Goal: Transaction & Acquisition: Purchase product/service

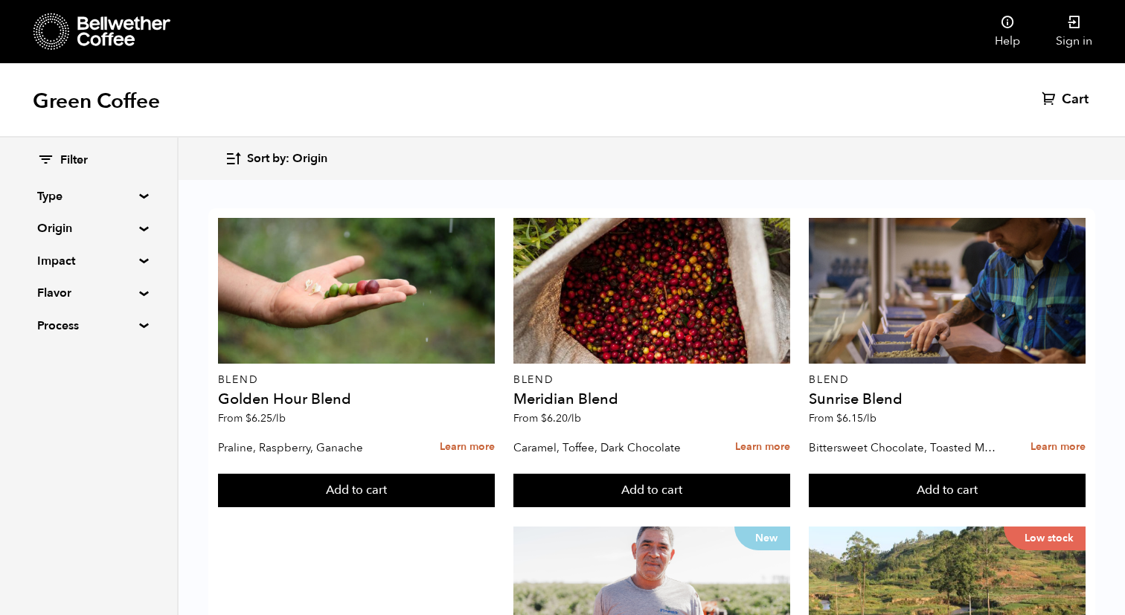
click at [97, 38] on icon at bounding box center [123, 31] width 93 height 30
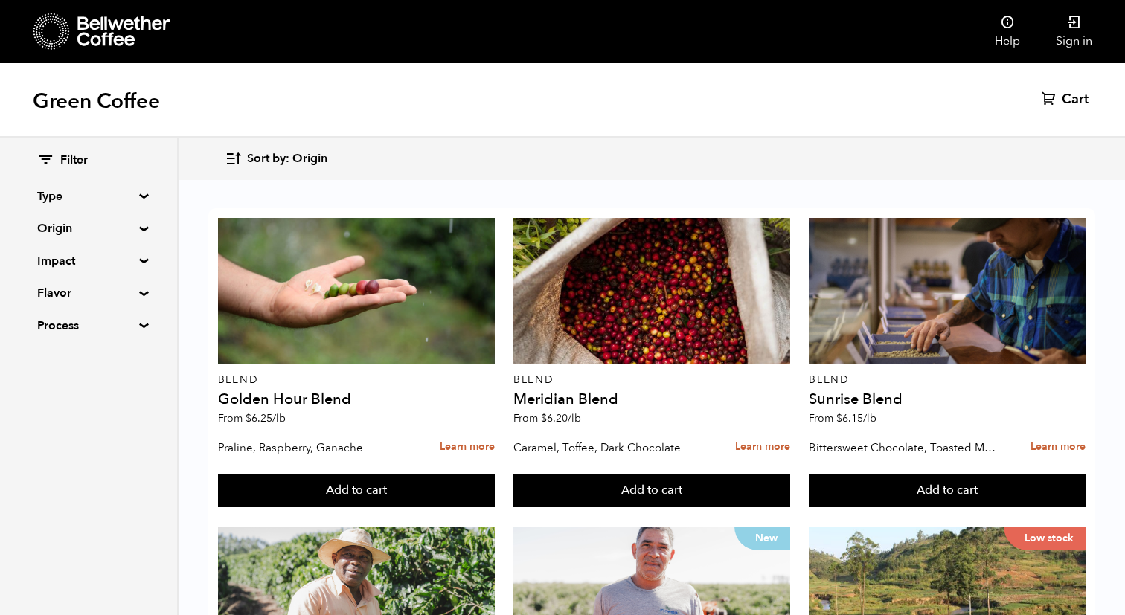
click at [138, 10] on link at bounding box center [153, 31] width 240 height 63
click at [123, 28] on icon at bounding box center [123, 31] width 93 height 30
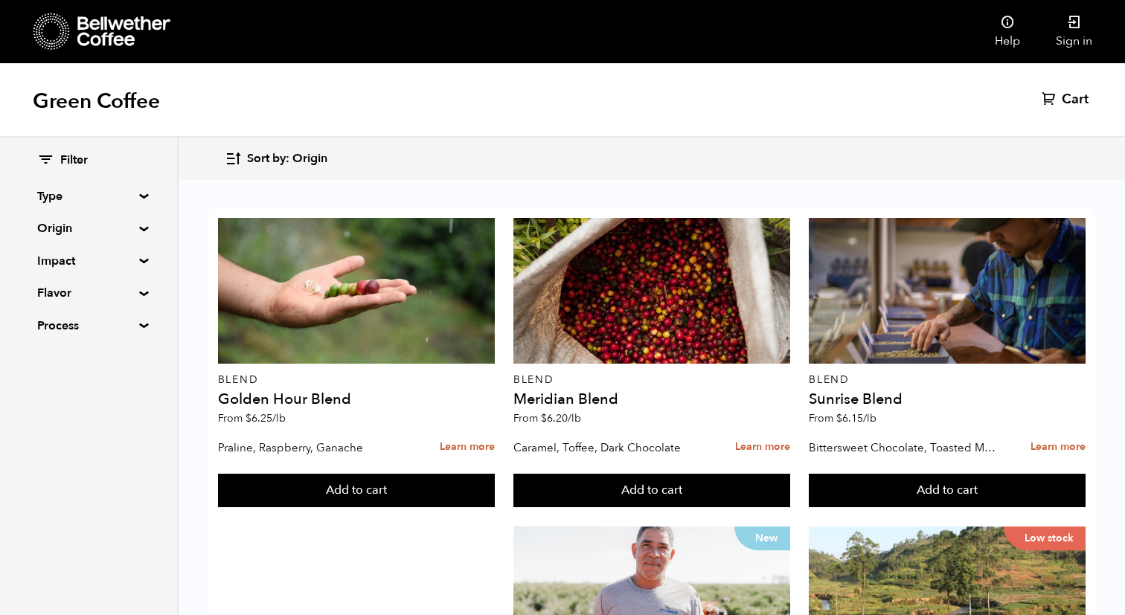
click at [134, 327] on summary "Process" at bounding box center [88, 326] width 103 height 18
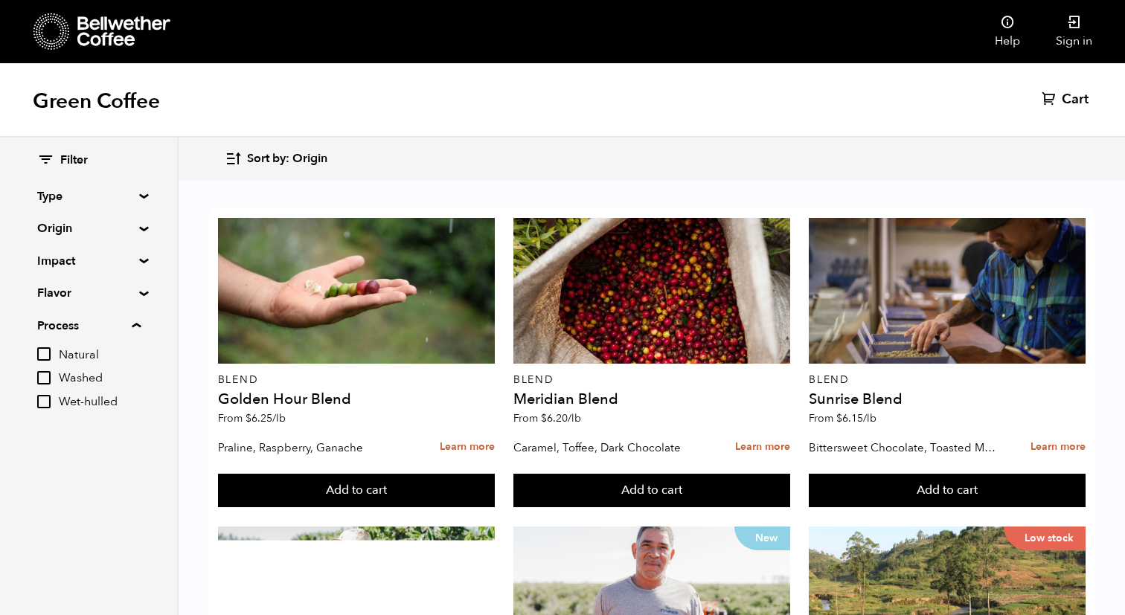
click at [138, 284] on div "Filter Type Blend Single Origin Decaf Seasonal Year Round Origin Blend Brazil B…" at bounding box center [88, 284] width 177 height 293
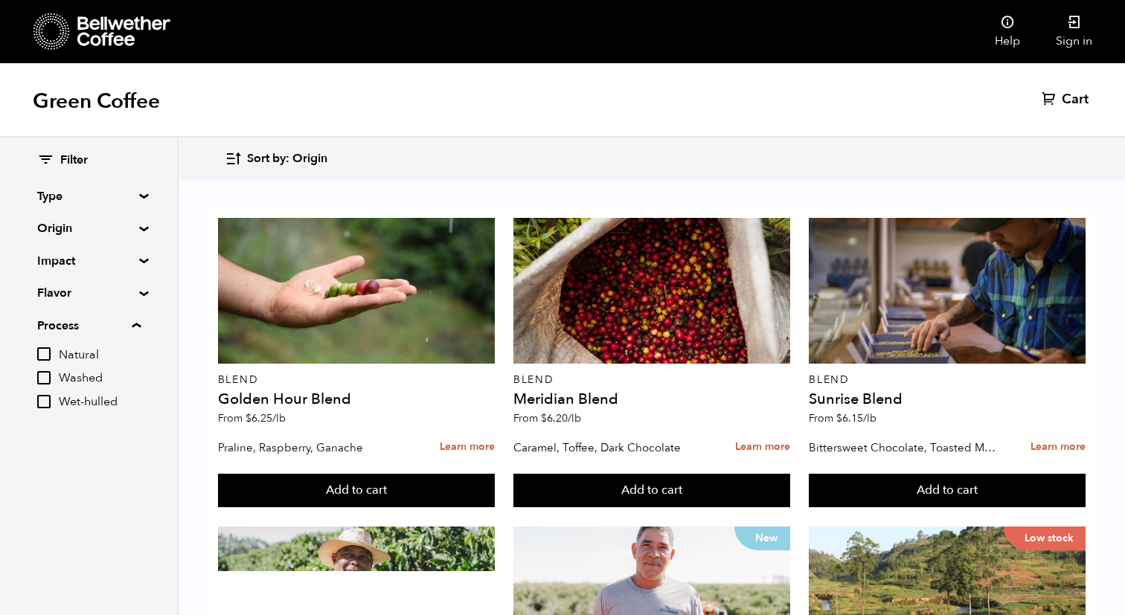
click at [137, 289] on div "Filter Type Blend Single Origin Decaf Seasonal Year Round Origin Blend Brazil B…" at bounding box center [88, 284] width 177 height 293
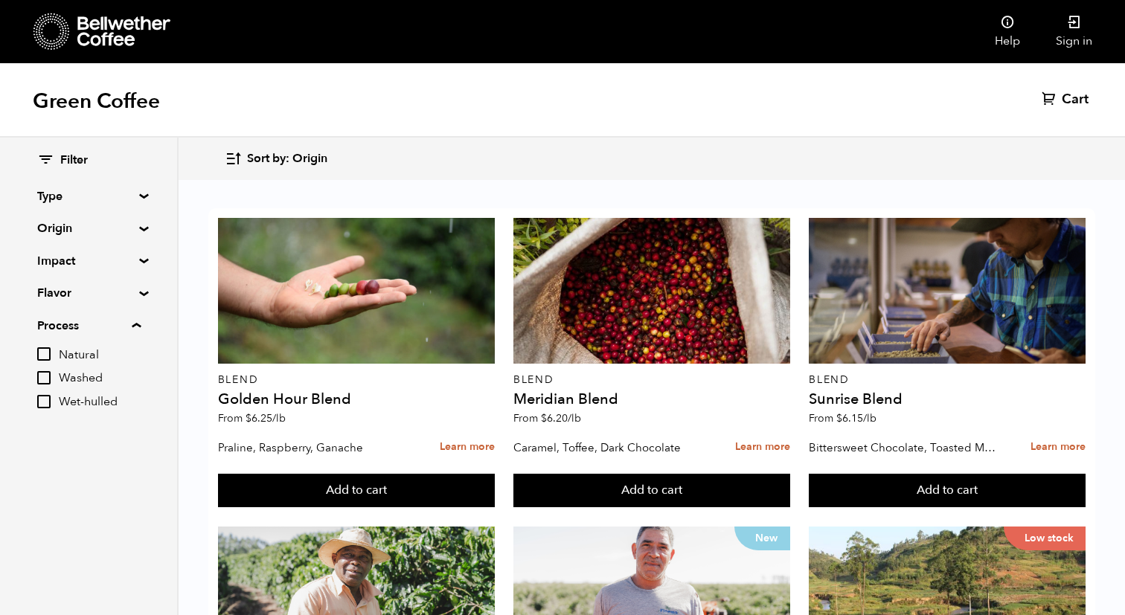
click at [140, 293] on summary "Flavor" at bounding box center [88, 293] width 103 height 18
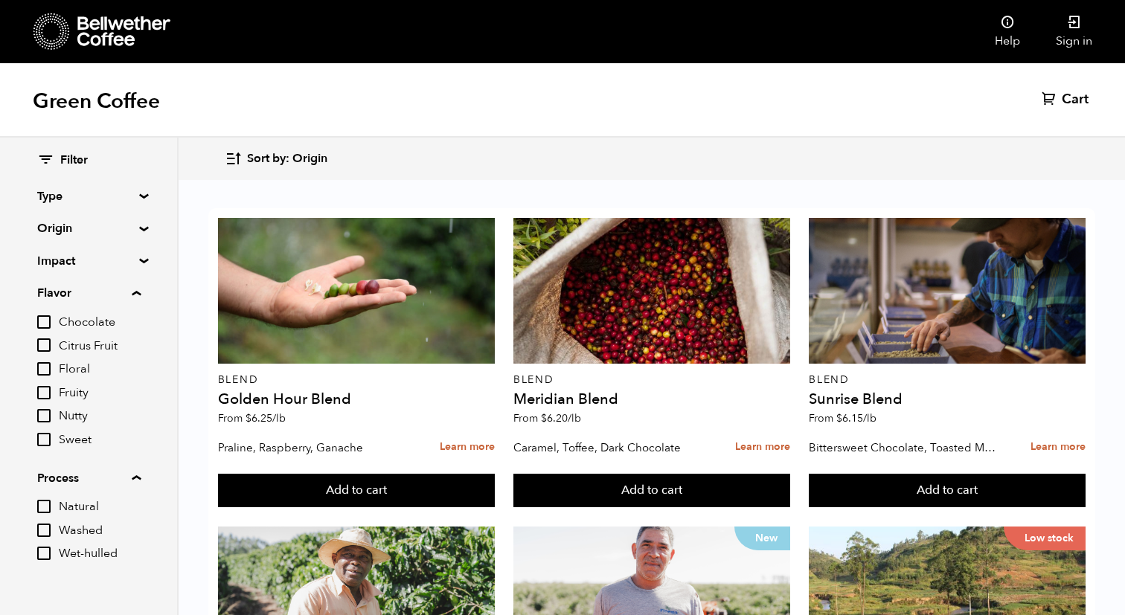
click at [140, 259] on summary "Impact" at bounding box center [88, 261] width 103 height 18
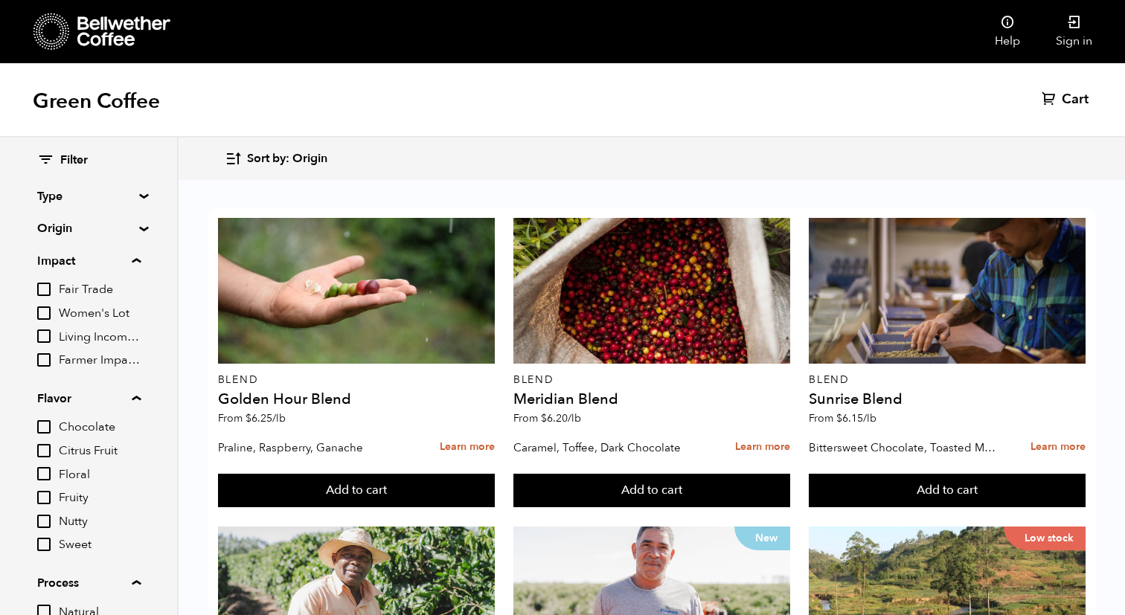
click at [134, 234] on summary "Origin" at bounding box center [88, 228] width 103 height 18
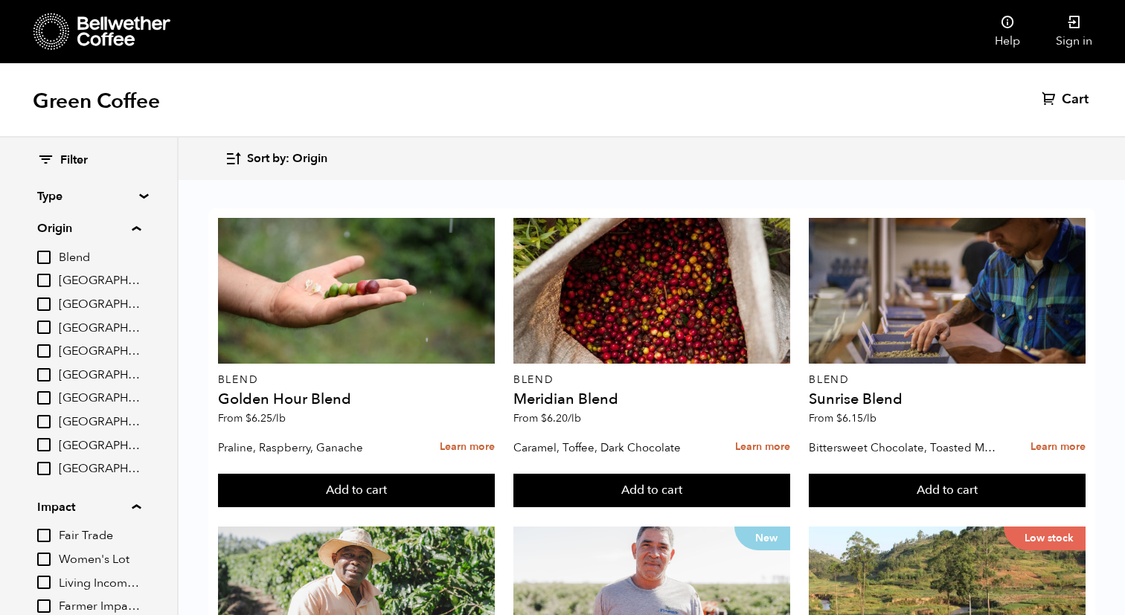
click at [140, 200] on div "Filter Type Blend Single Origin Decaf Seasonal Year Round Origin Blend Brazil B…" at bounding box center [88, 536] width 177 height 797
click at [140, 195] on summary "Type" at bounding box center [88, 196] width 103 height 18
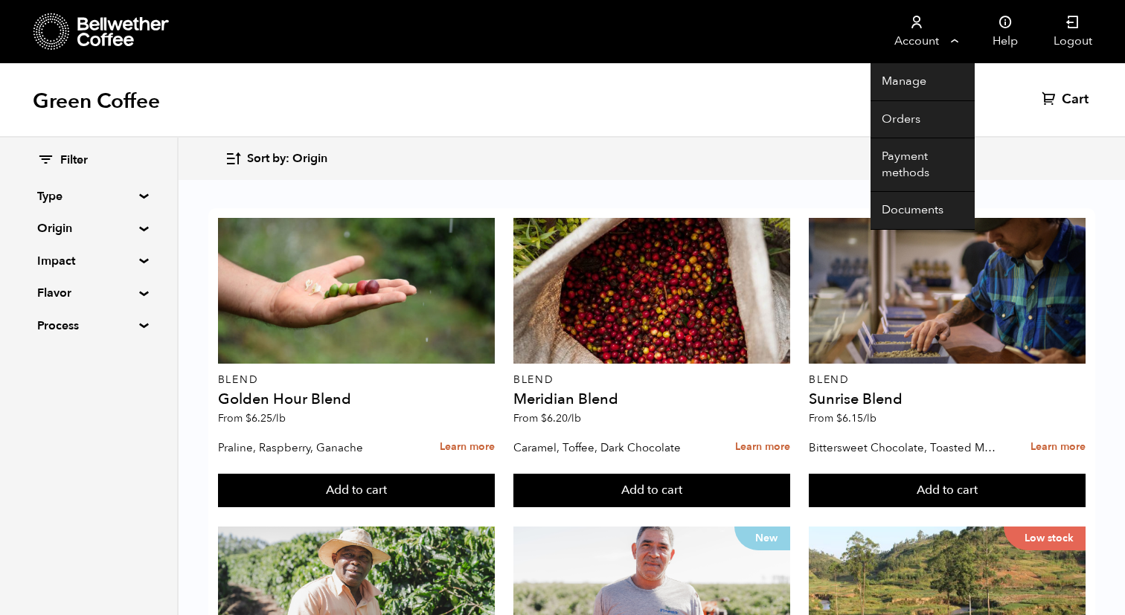
click at [948, 41] on link "Account" at bounding box center [915, 31] width 91 height 63
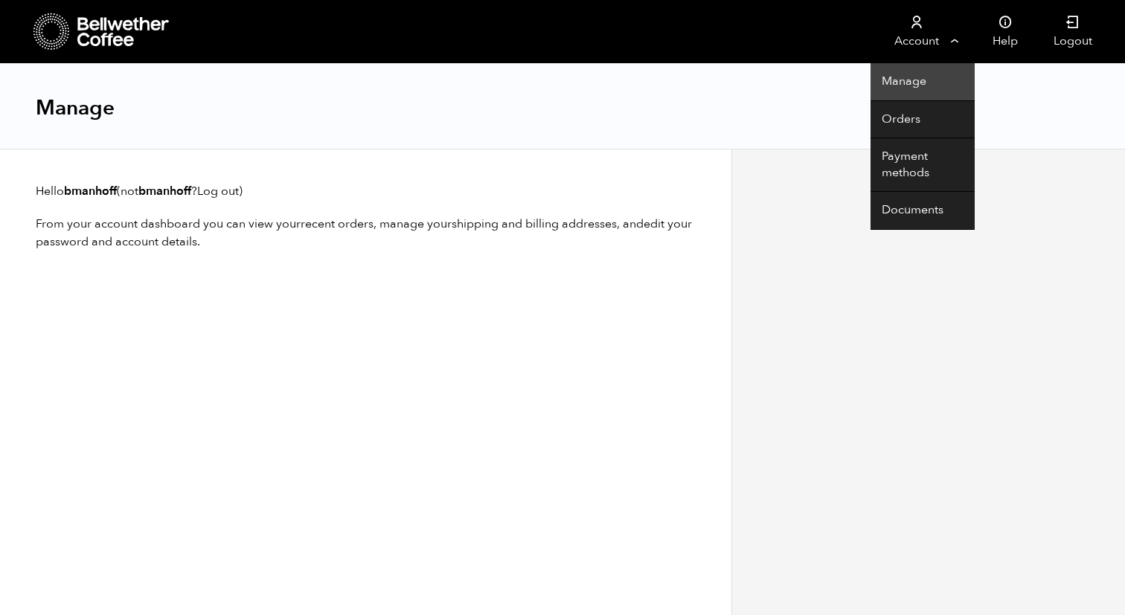
click at [906, 80] on link "Manage" at bounding box center [922, 82] width 104 height 38
click at [956, 45] on link "Account" at bounding box center [915, 31] width 91 height 63
click at [901, 202] on link "Documents" at bounding box center [922, 211] width 104 height 38
click at [897, 121] on link "Orders" at bounding box center [922, 120] width 104 height 38
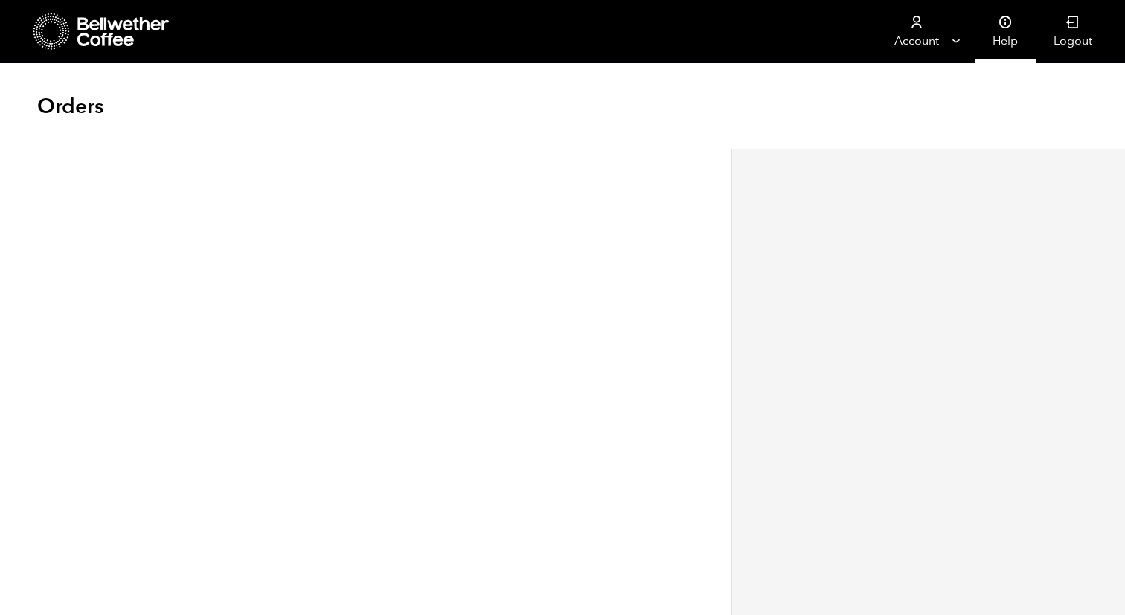
click at [999, 33] on link "Help" at bounding box center [1004, 31] width 61 height 63
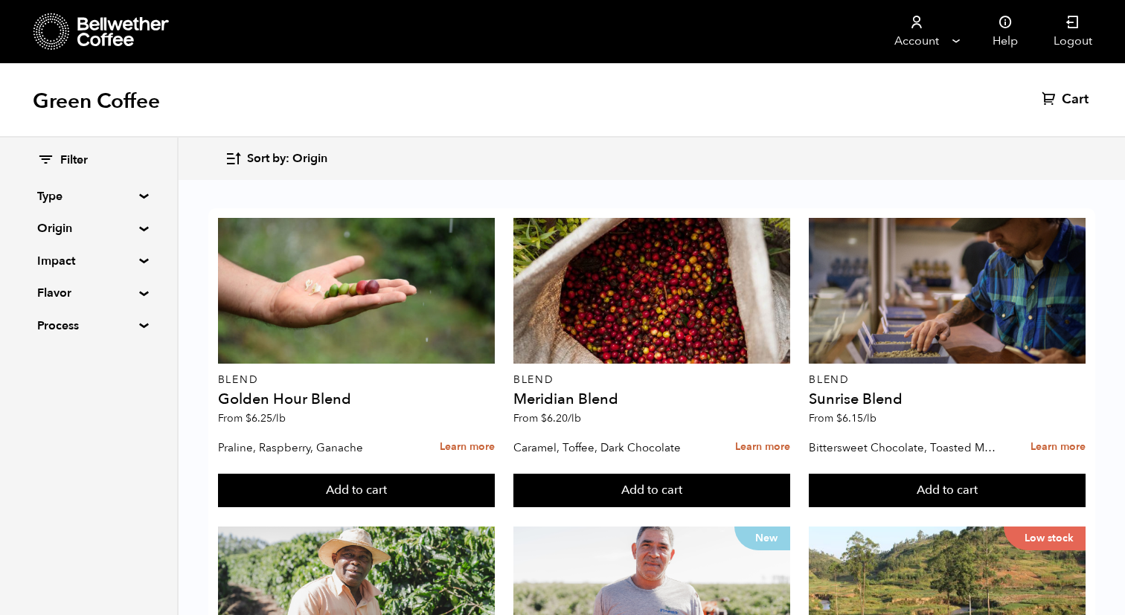
scroll to position [550, 0]
click at [138, 222] on div "Filter Type Blend Single Origin Decaf Seasonal Year Round Origin Blend Brazil B…" at bounding box center [88, 244] width 177 height 212
click at [136, 232] on div "Filter Type Blend Single Origin Decaf Seasonal Year Round Origin Blend Brazil B…" at bounding box center [88, 244] width 177 height 212
click at [142, 224] on div "Filter Type Blend Single Origin Decaf Seasonal Year Round Origin Blend Brazil B…" at bounding box center [88, 244] width 177 height 212
click at [137, 230] on summary "Origin" at bounding box center [88, 228] width 103 height 18
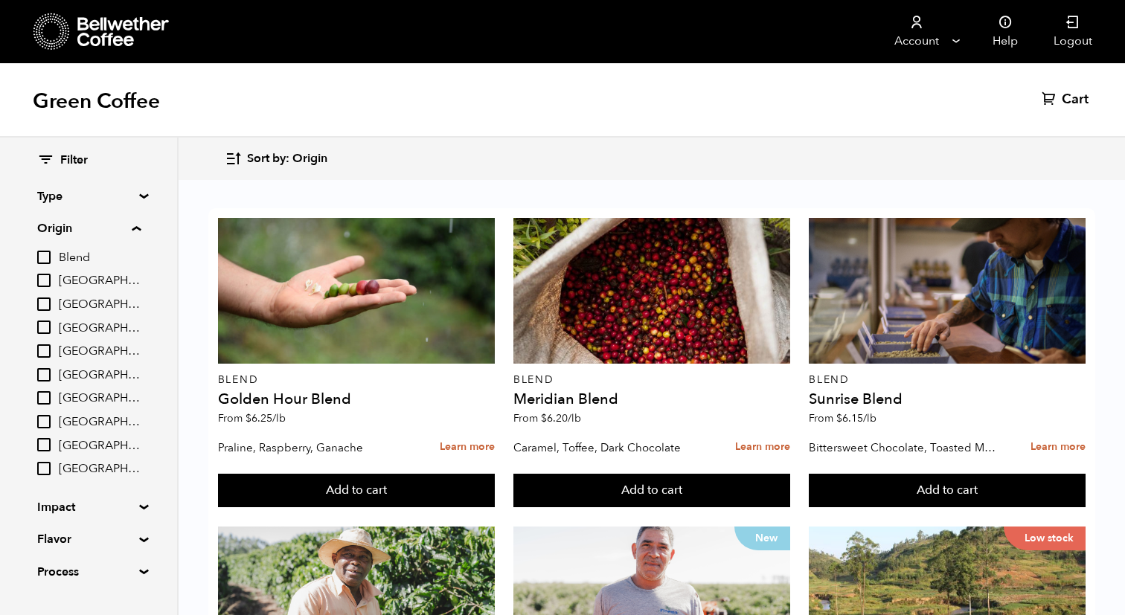
click at [138, 195] on summary "Type" at bounding box center [88, 196] width 103 height 18
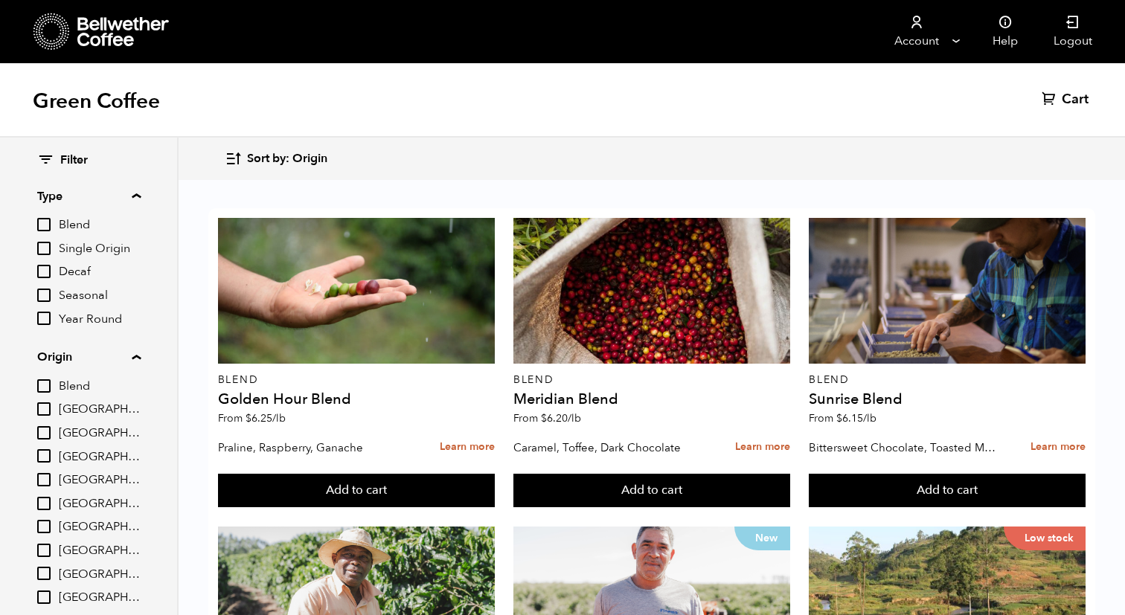
click at [138, 195] on summary "Type" at bounding box center [88, 196] width 103 height 18
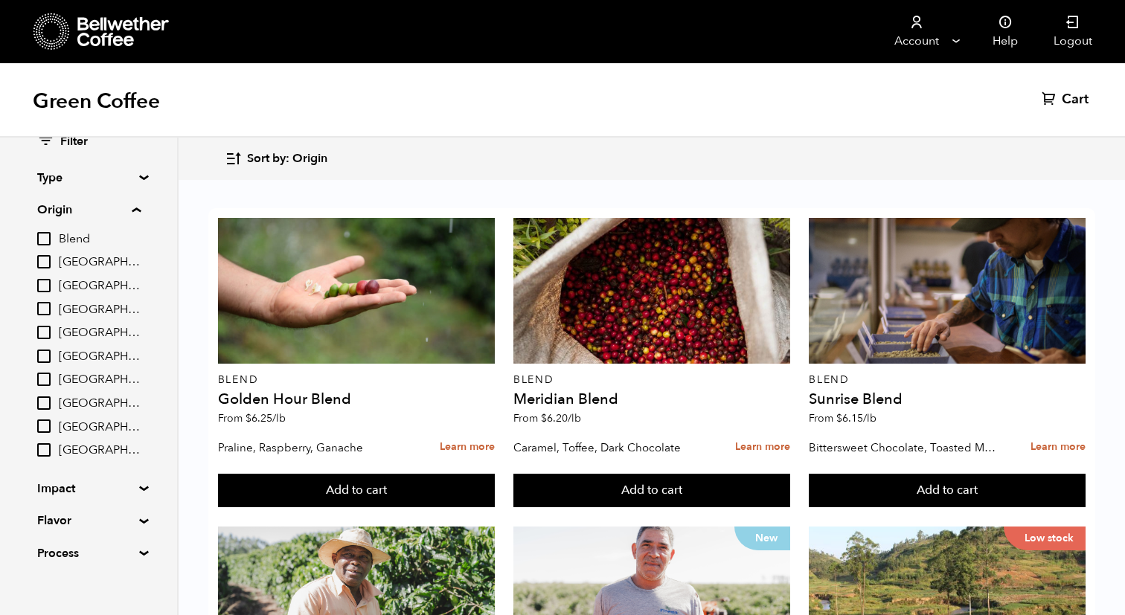
scroll to position [32, 0]
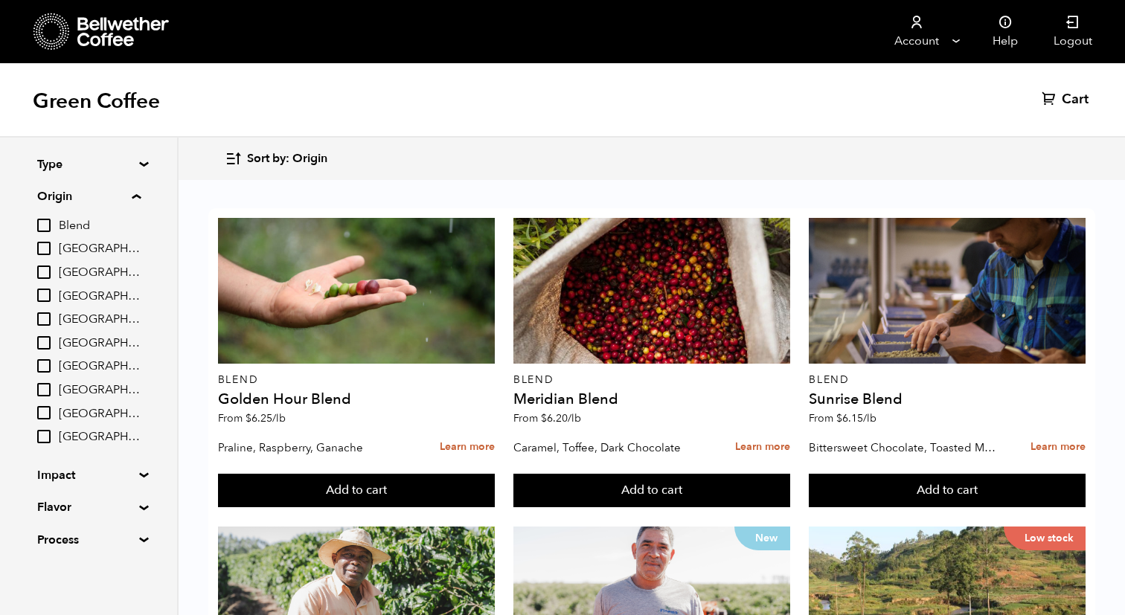
click at [138, 476] on summary "Impact" at bounding box center [88, 475] width 103 height 18
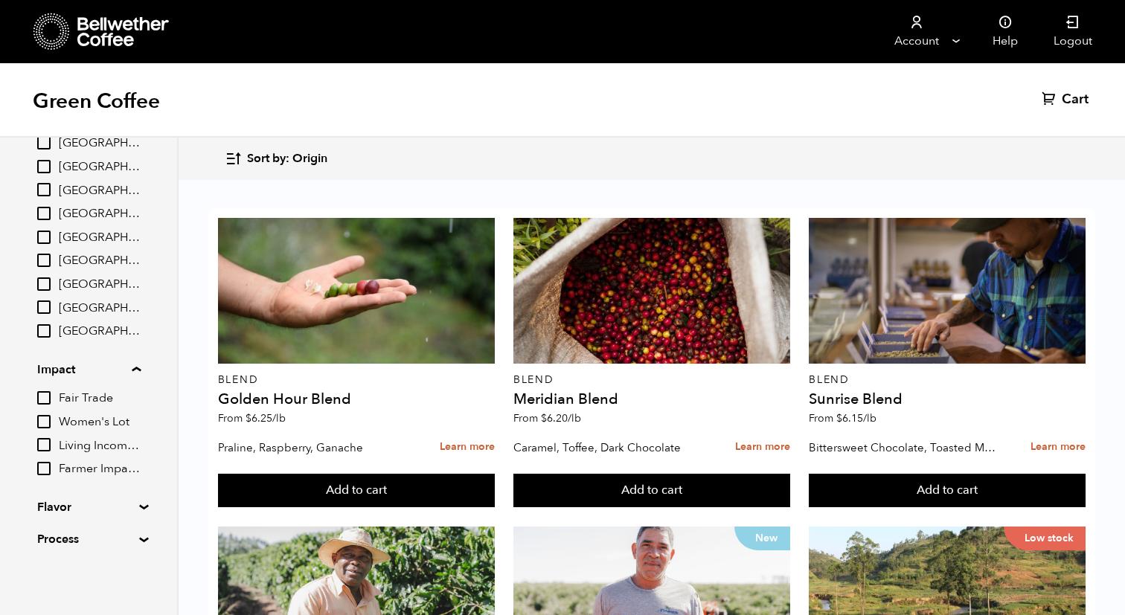
scroll to position [623, 0]
click at [138, 504] on summary "Flavor" at bounding box center [88, 507] width 103 height 18
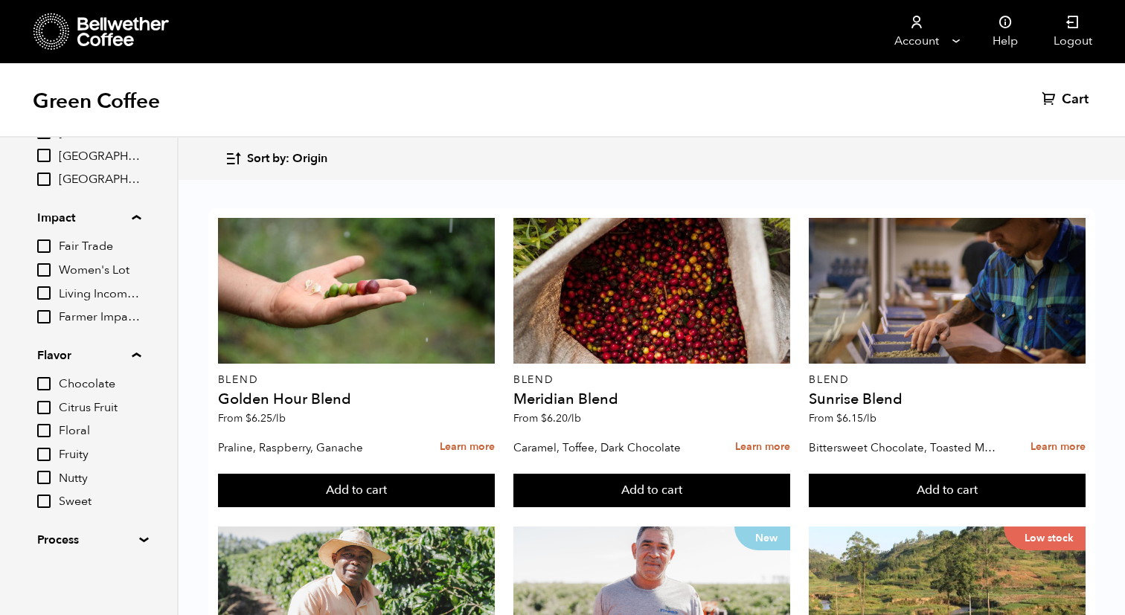
scroll to position [289, 0]
click at [134, 544] on summary "Process" at bounding box center [88, 540] width 103 height 18
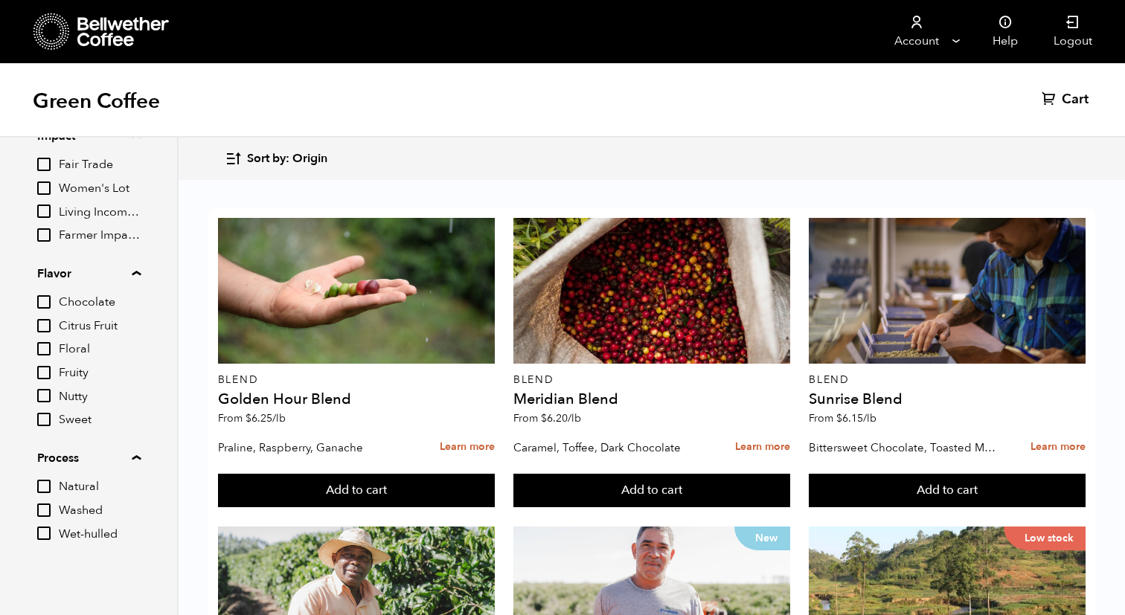
scroll to position [1483, 0]
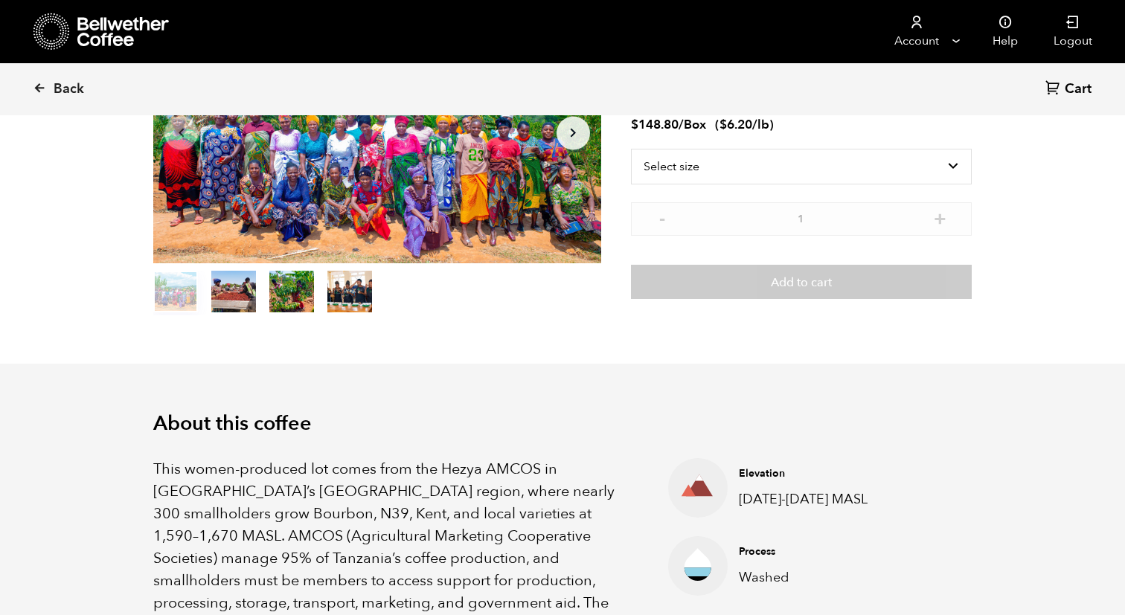
scroll to position [186, 0]
click at [238, 285] on button "item 1" at bounding box center [233, 294] width 45 height 42
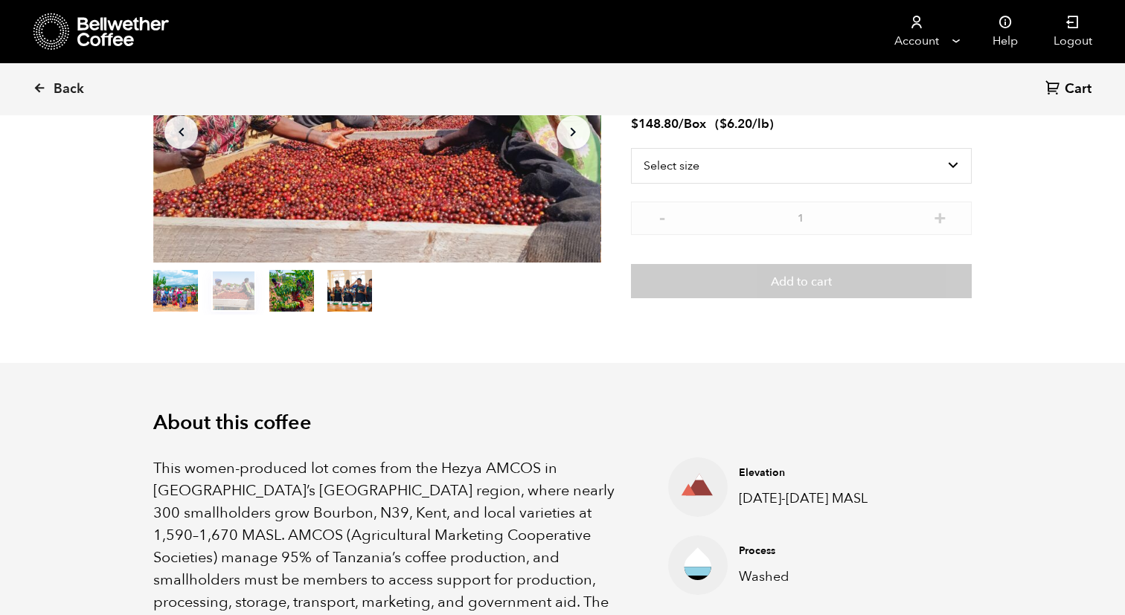
click at [286, 289] on button "item 2" at bounding box center [291, 294] width 45 height 42
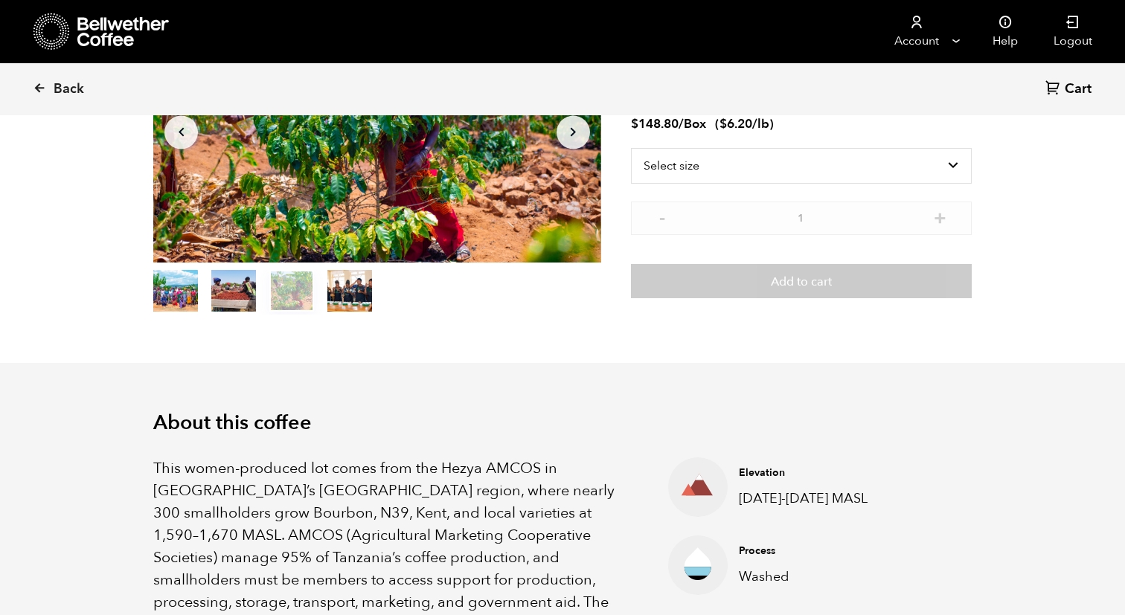
click at [333, 295] on button "item 3" at bounding box center [349, 294] width 45 height 42
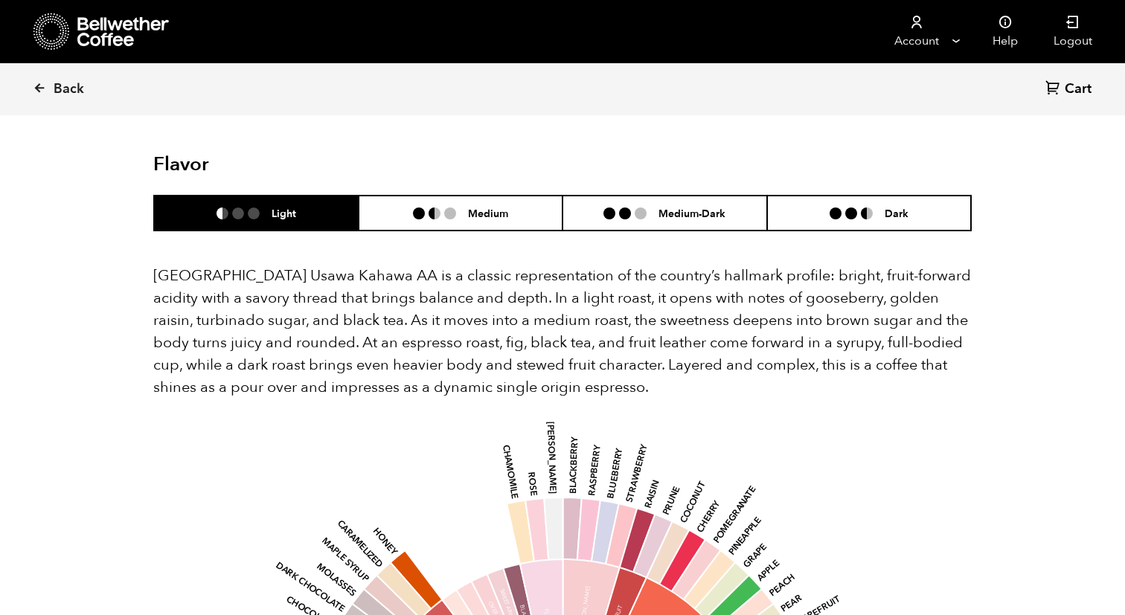
scroll to position [897, 0]
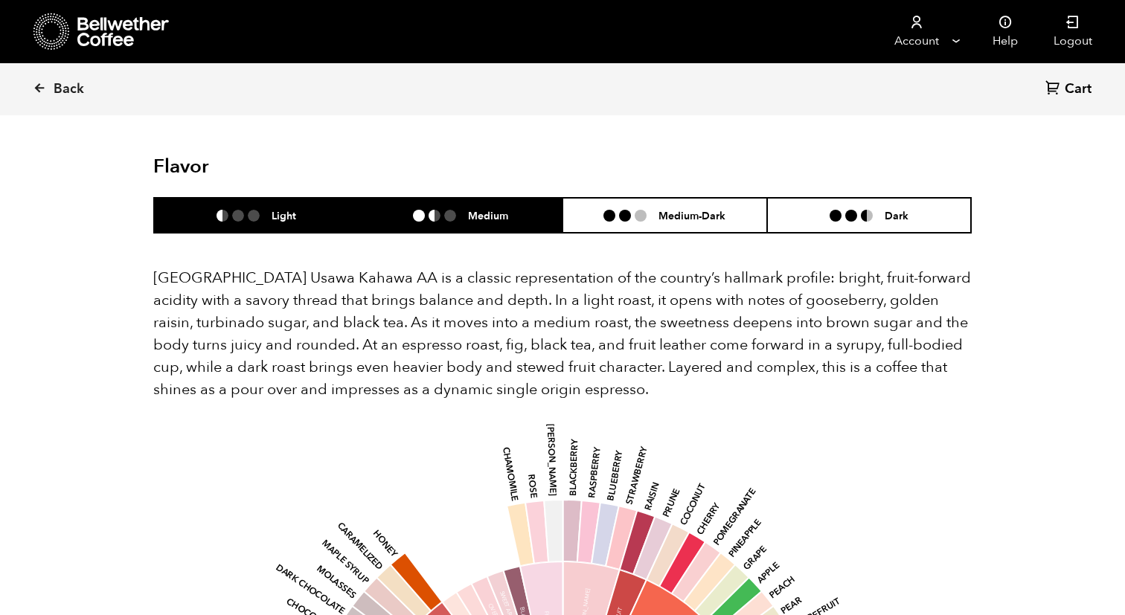
click at [480, 198] on li "Medium" at bounding box center [461, 215] width 205 height 35
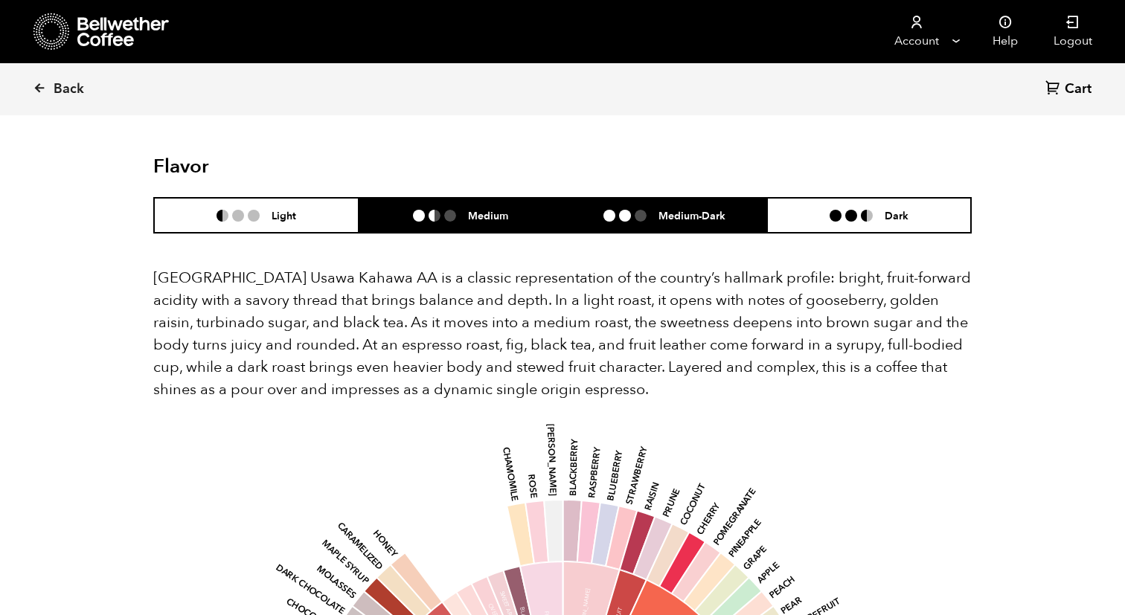
click at [610, 210] on li at bounding box center [609, 216] width 12 height 12
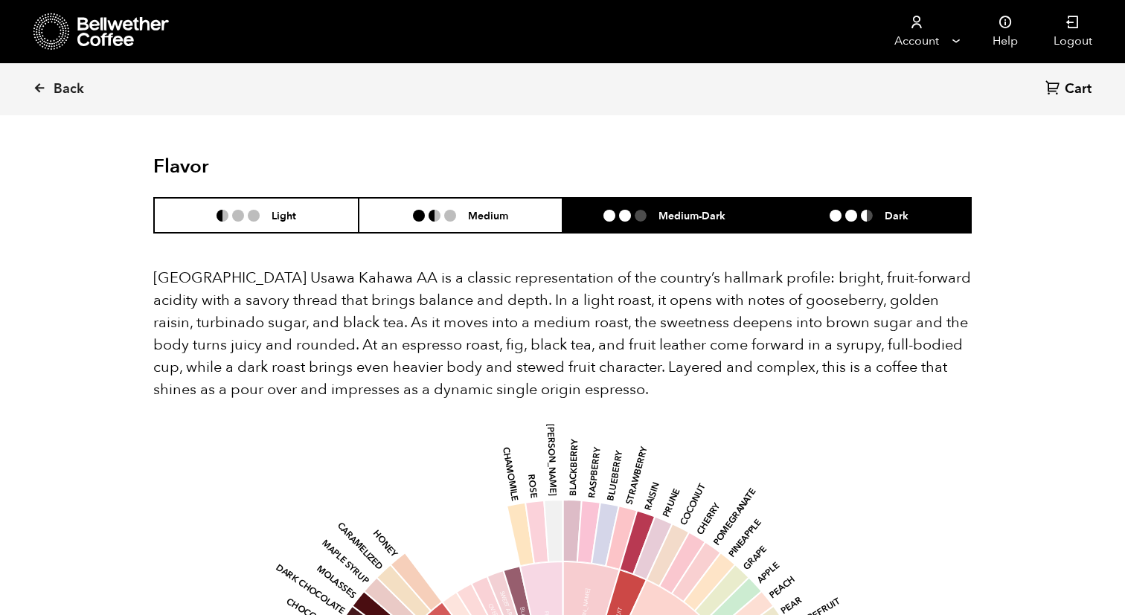
click at [810, 201] on li "Dark" at bounding box center [869, 215] width 205 height 35
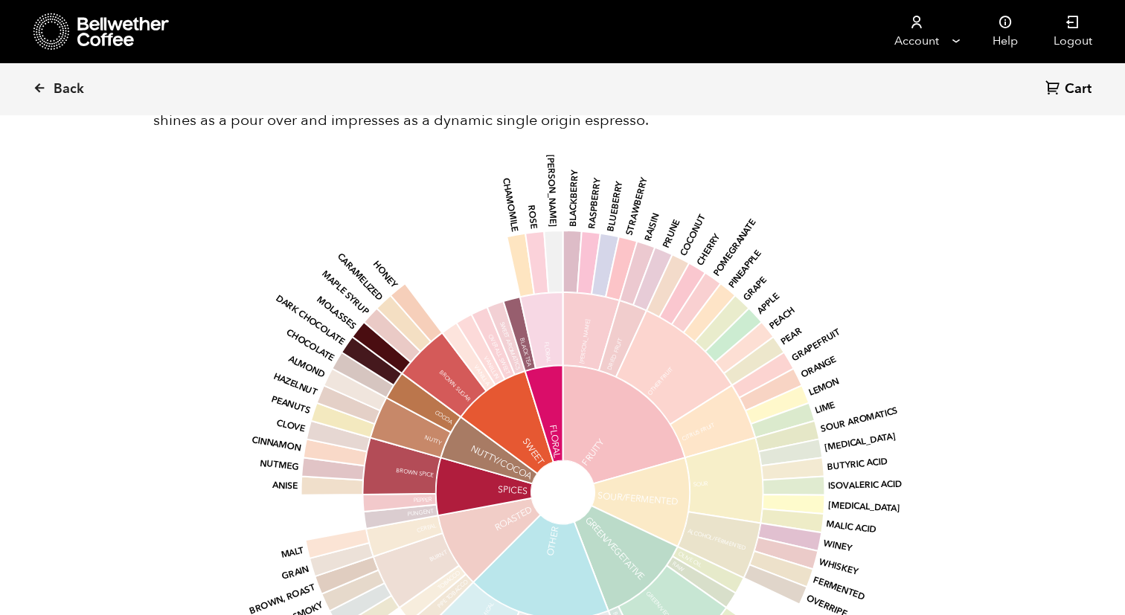
scroll to position [1180, 0]
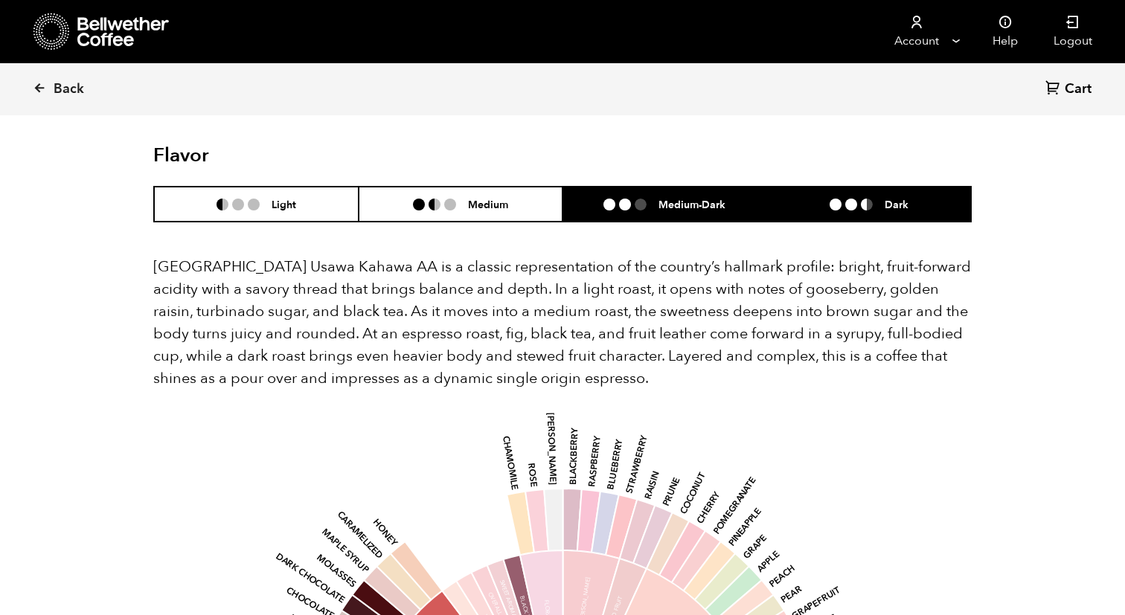
click at [680, 187] on li "Medium-Dark" at bounding box center [664, 204] width 205 height 35
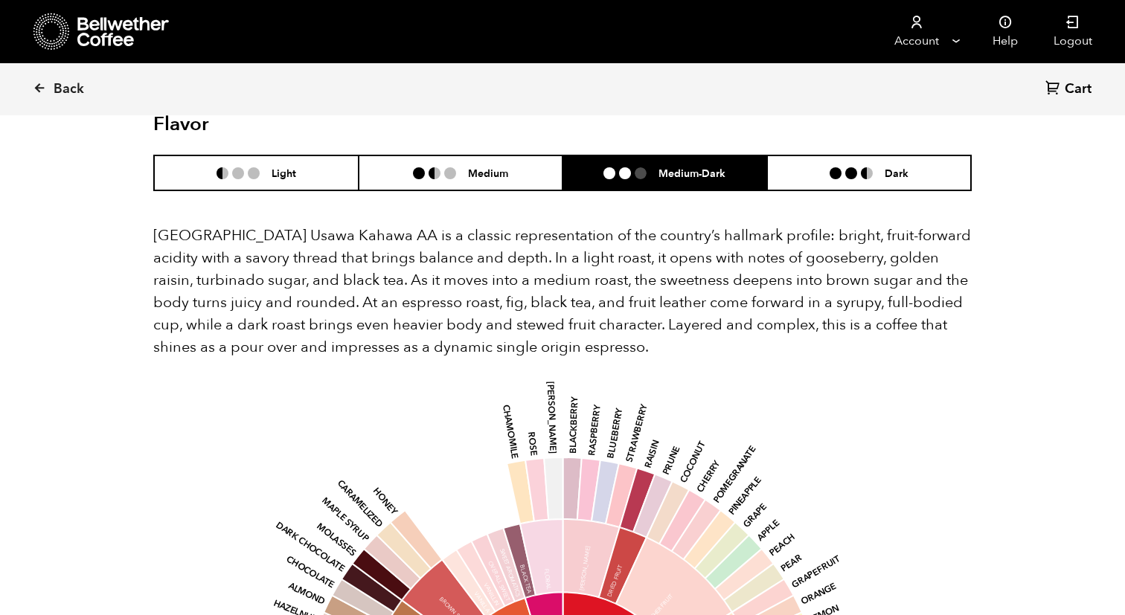
scroll to position [928, 0]
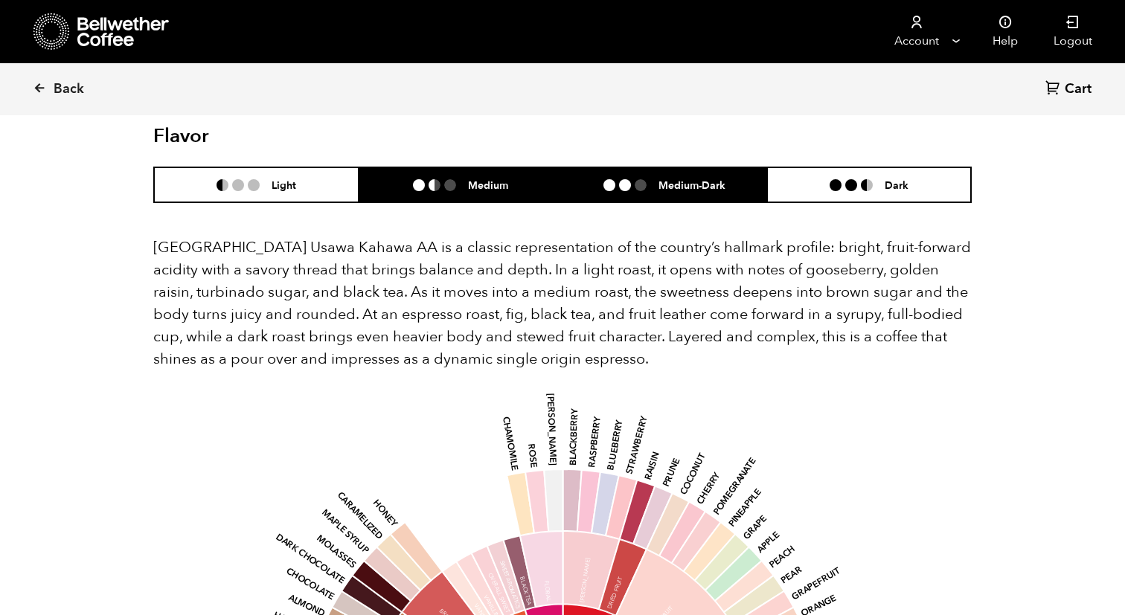
click at [434, 179] on li at bounding box center [434, 185] width 12 height 12
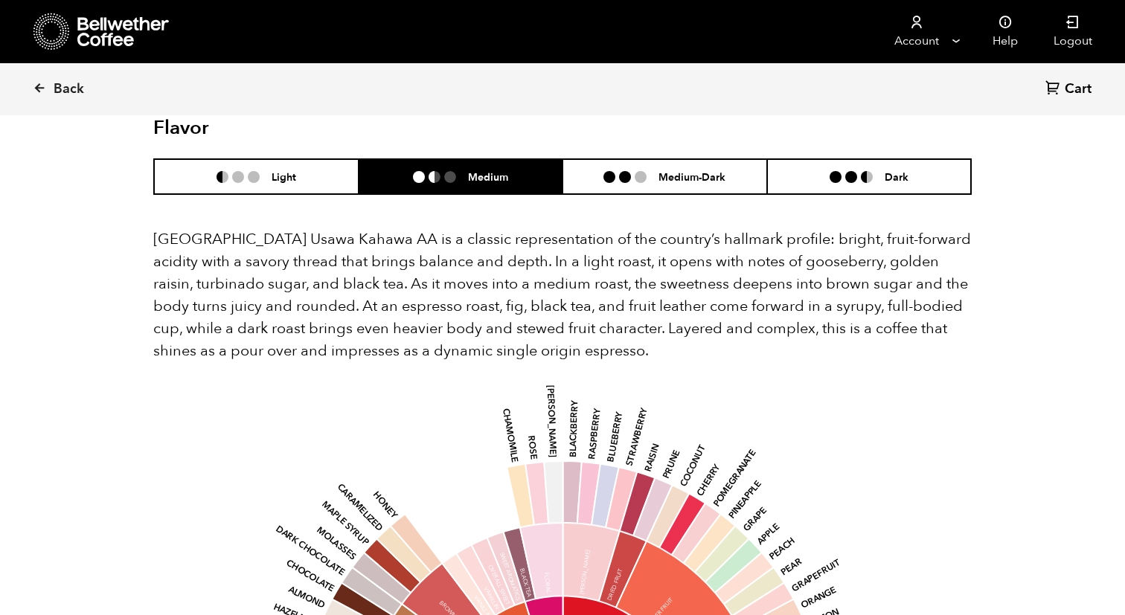
scroll to position [935, 0]
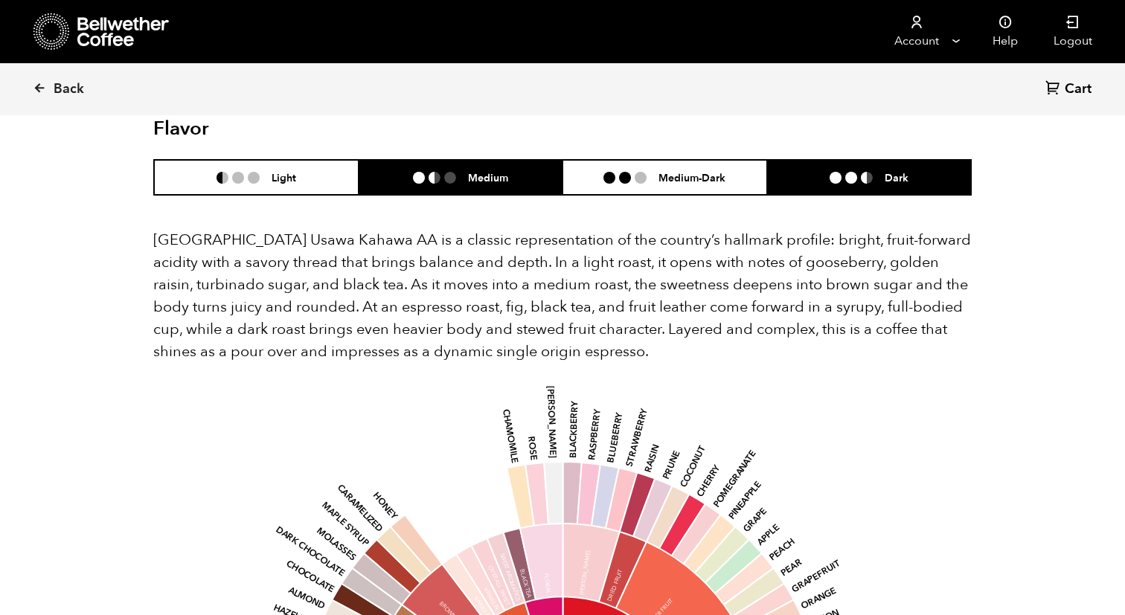
click at [872, 172] on ul at bounding box center [856, 178] width 55 height 12
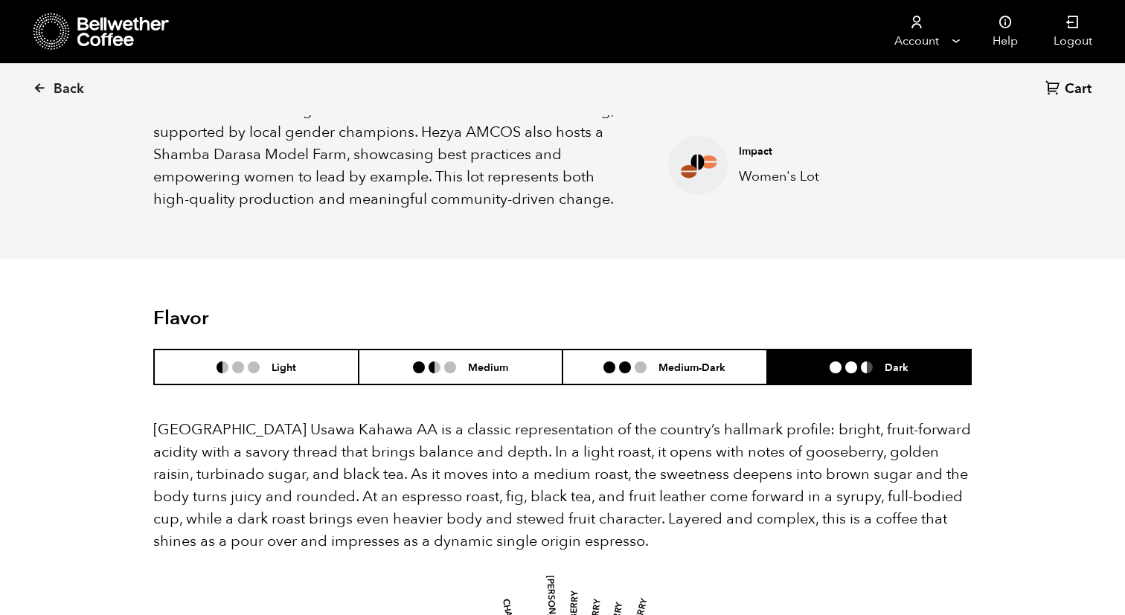
scroll to position [719, 0]
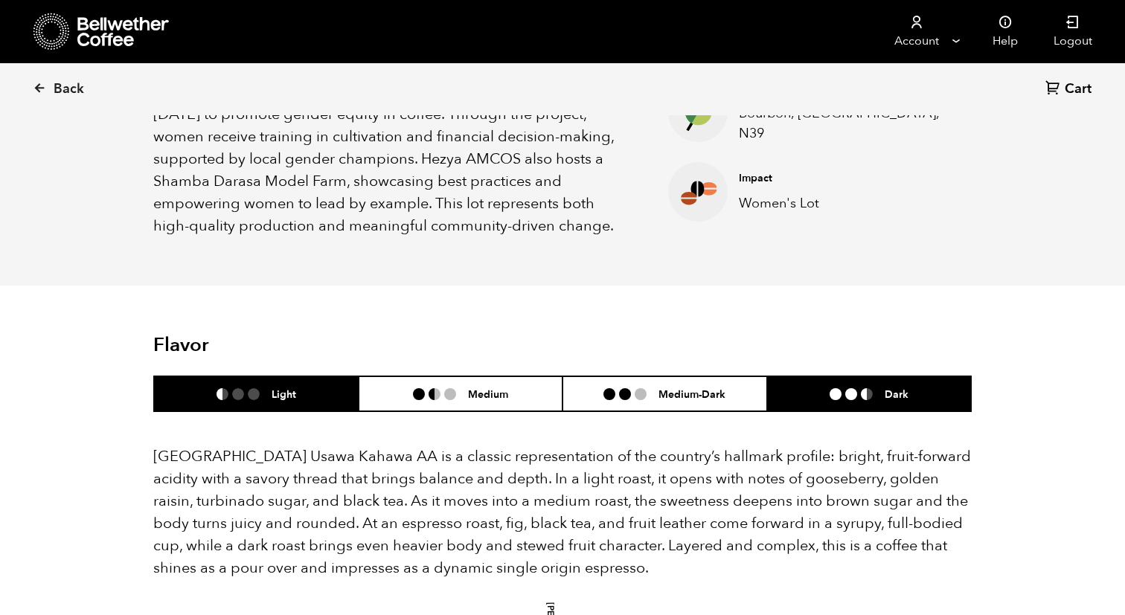
click at [295, 384] on li "Light" at bounding box center [256, 393] width 205 height 35
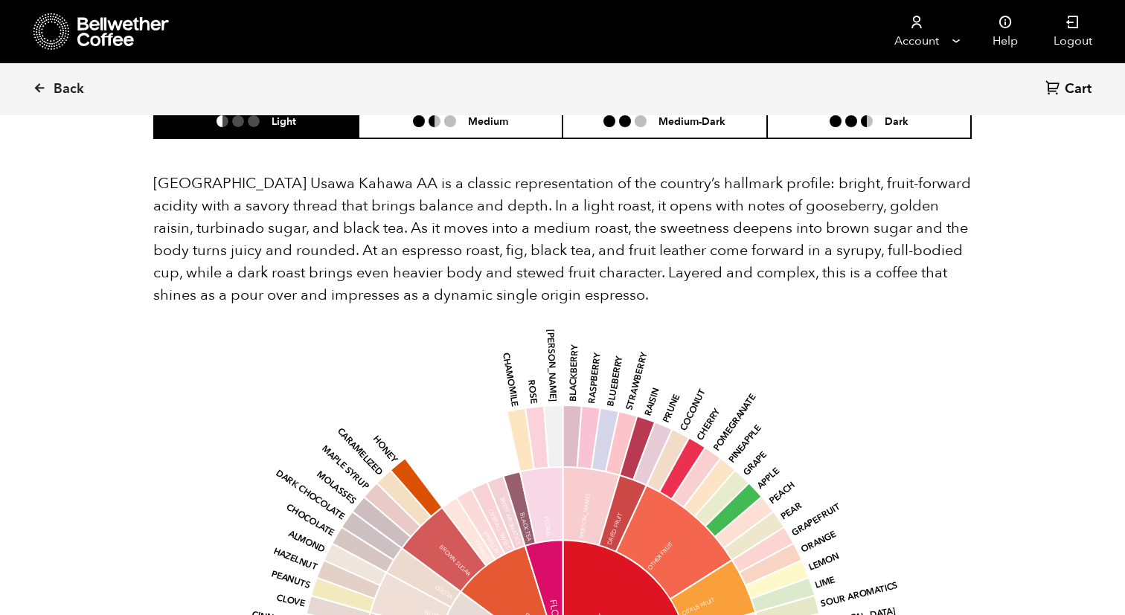
scroll to position [960, 0]
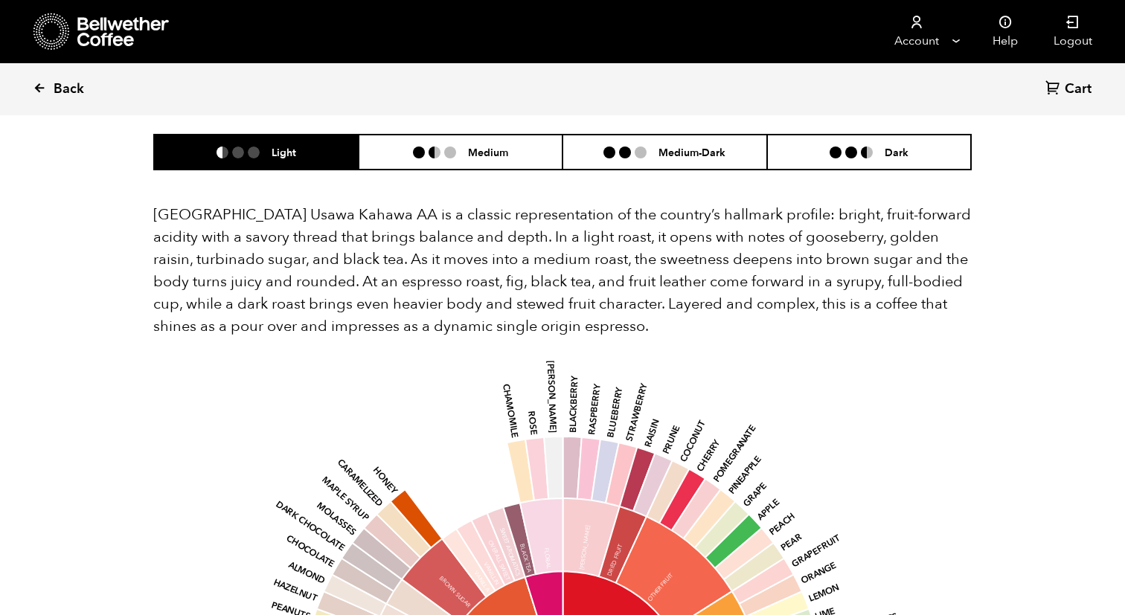
click at [38, 93] on icon at bounding box center [39, 87] width 13 height 13
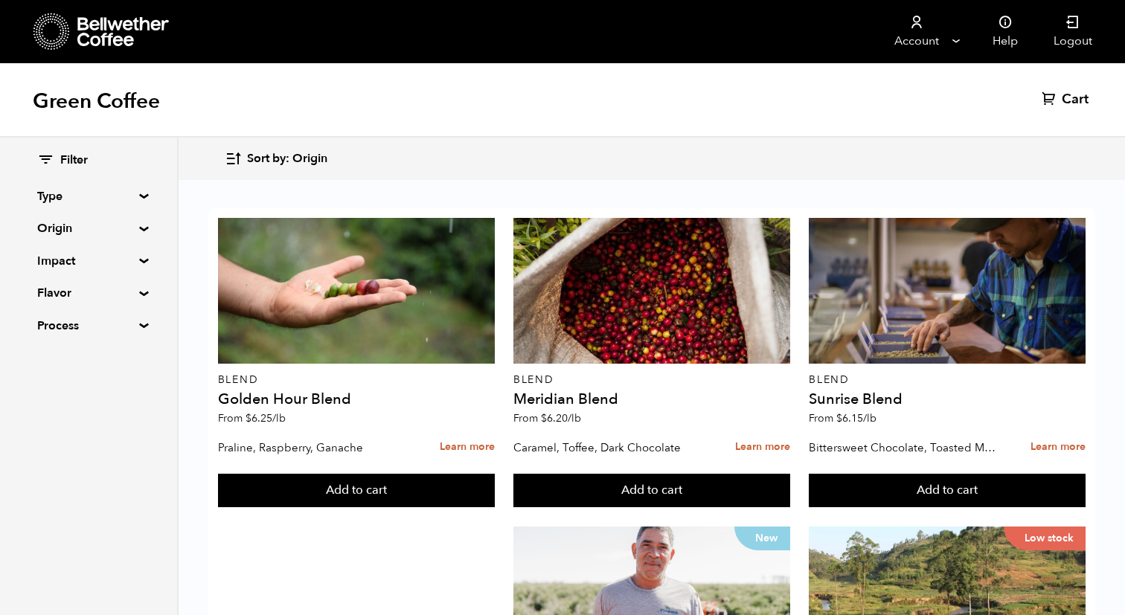
scroll to position [1483, 0]
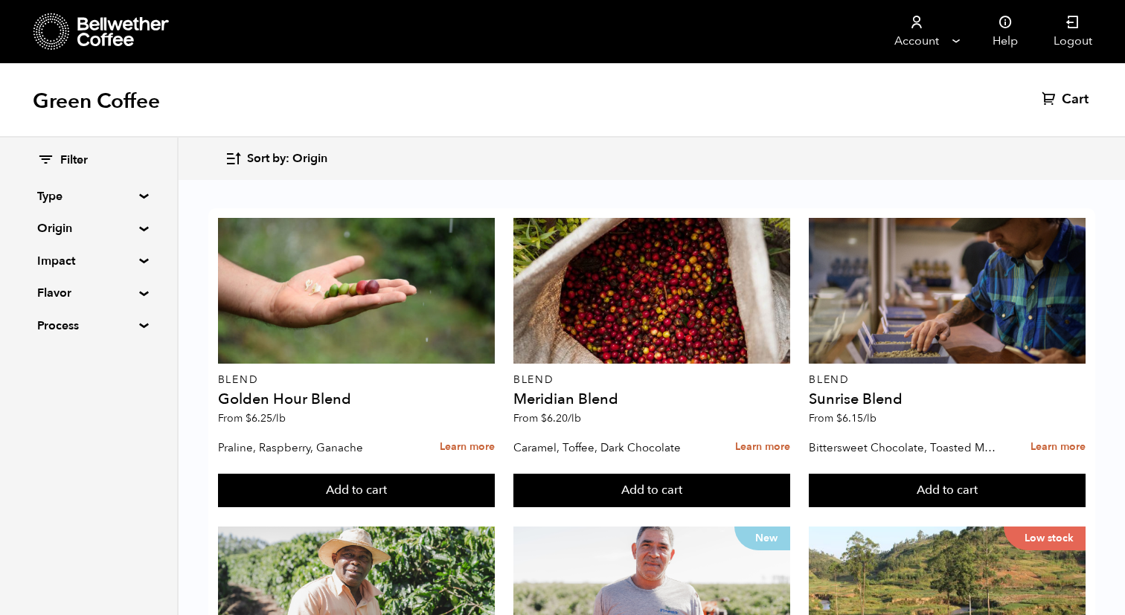
click at [289, 161] on span "Sort by: Origin" at bounding box center [287, 159] width 80 height 16
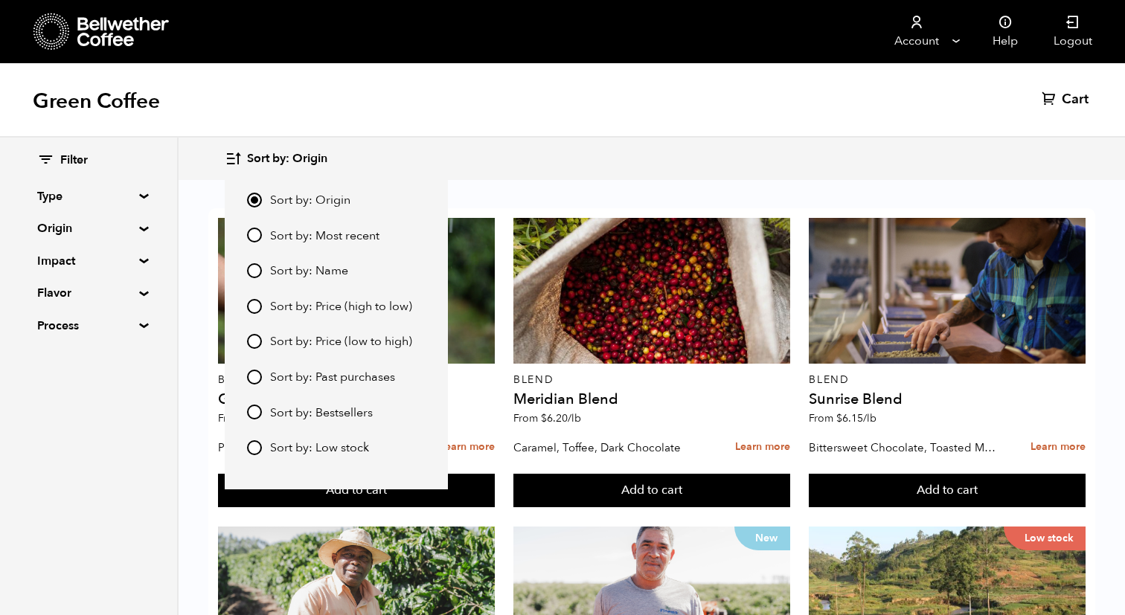
click at [250, 414] on input "Sort by: Bestsellers" at bounding box center [254, 412] width 15 height 15
radio input "true"
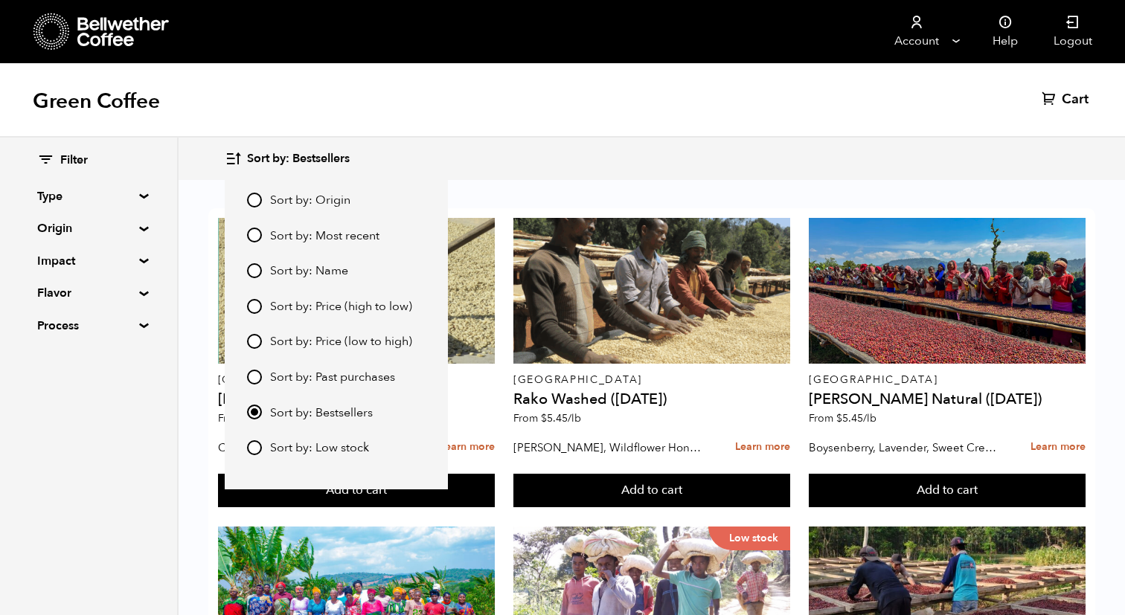
click at [472, 138] on div "Sort by: Bestsellers Sort by: Origin Sort by: Most recent Sort by: Name Sort by…" at bounding box center [562, 159] width 1125 height 42
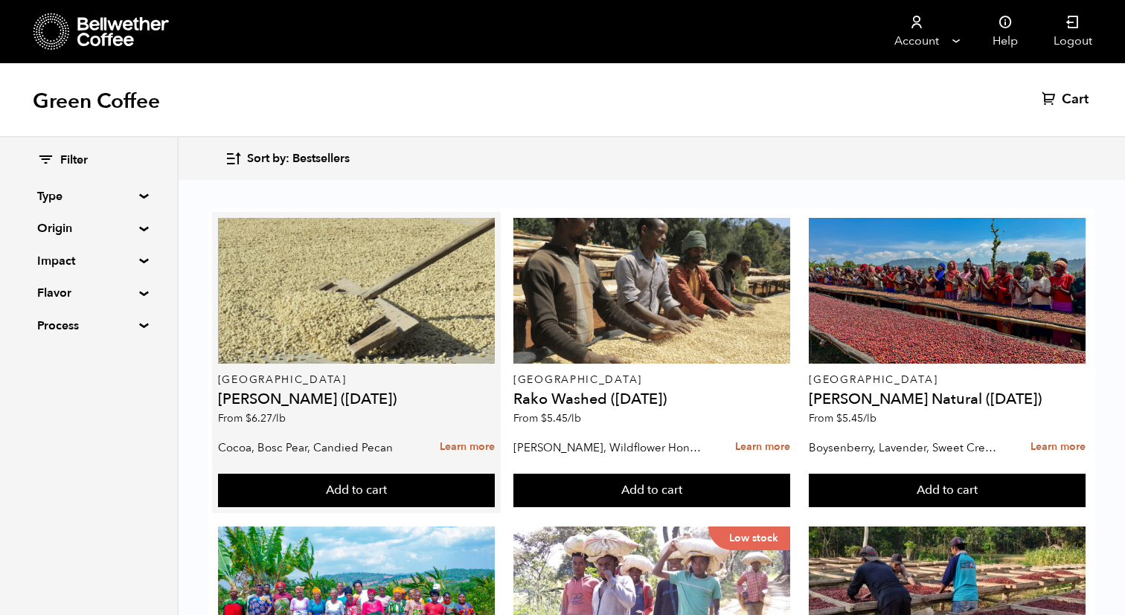
scroll to position [0, 0]
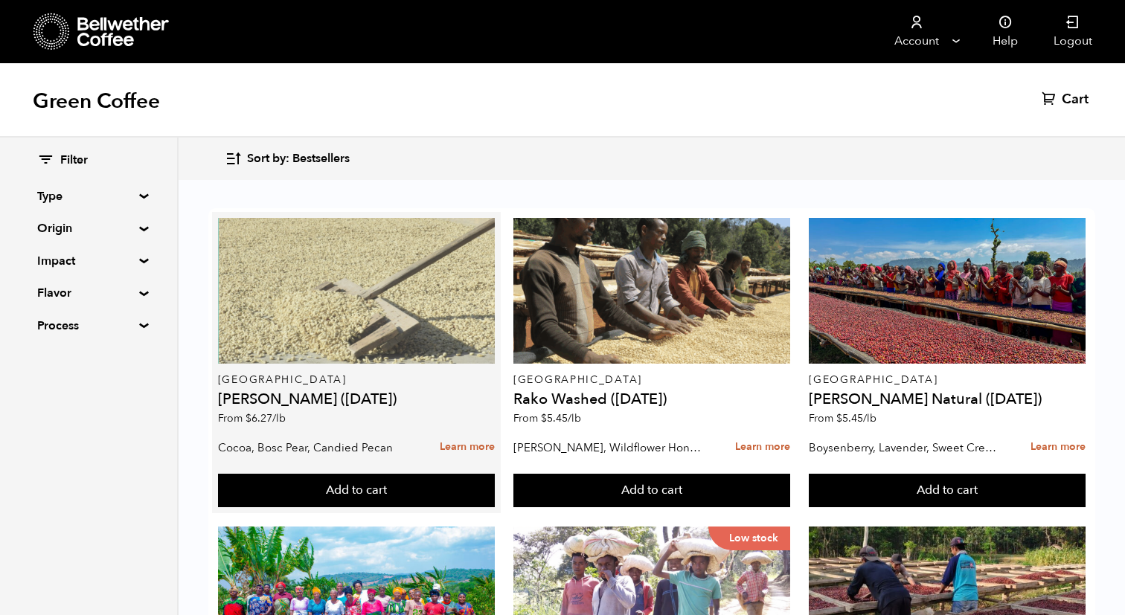
click at [421, 290] on div at bounding box center [356, 291] width 277 height 146
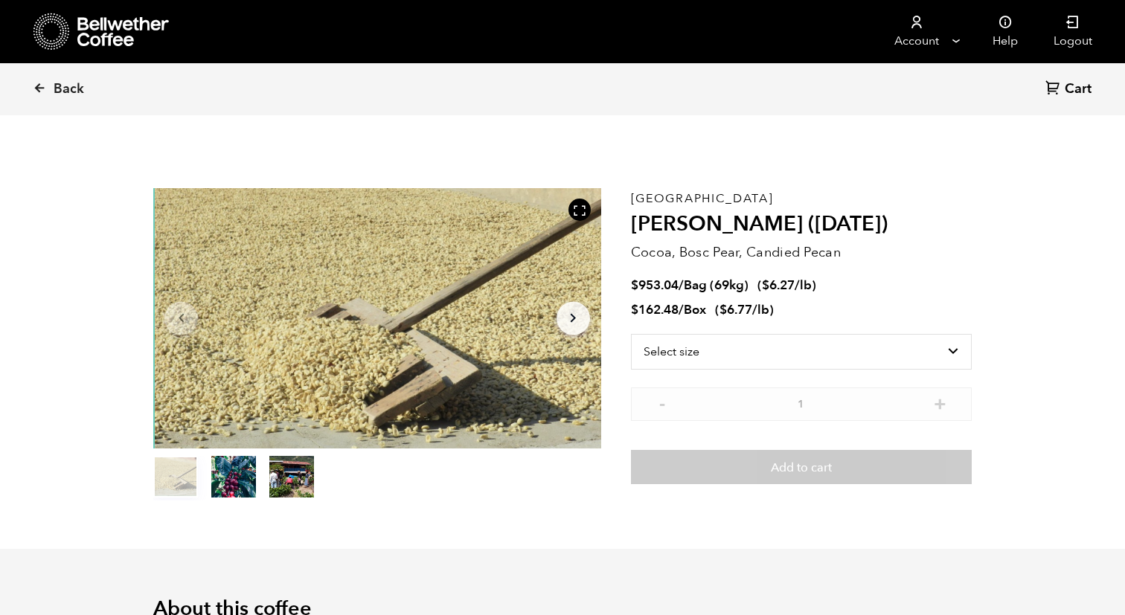
scroll to position [647, 792]
click at [755, 365] on select "Select size Bag (69kg) (152 lbs) Box (24 lbs)" at bounding box center [801, 352] width 341 height 36
select select "box"
click at [631, 334] on select "Select size Bag (69kg) (152 lbs) Box (24 lbs)" at bounding box center [801, 352] width 341 height 36
